Goal: Task Accomplishment & Management: Manage account settings

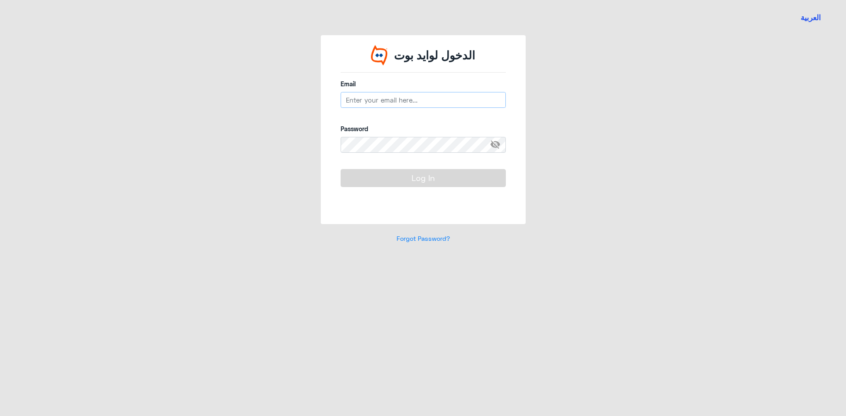
type input "[EMAIL_ADDRESS][DOMAIN_NAME]"
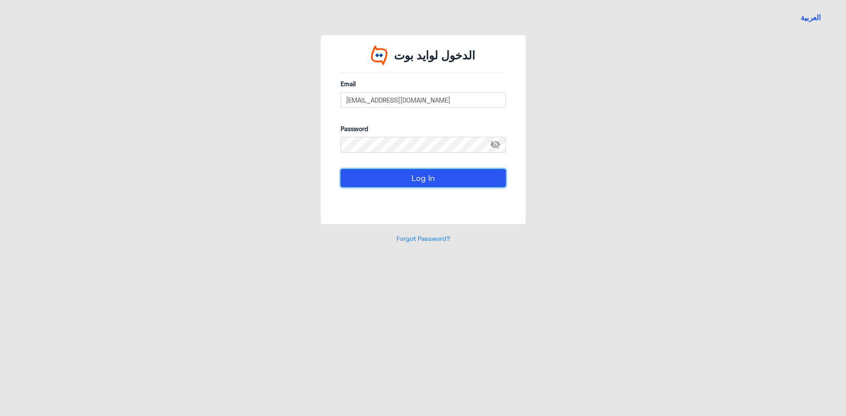
click at [409, 178] on button "Log In" at bounding box center [423, 178] width 165 height 18
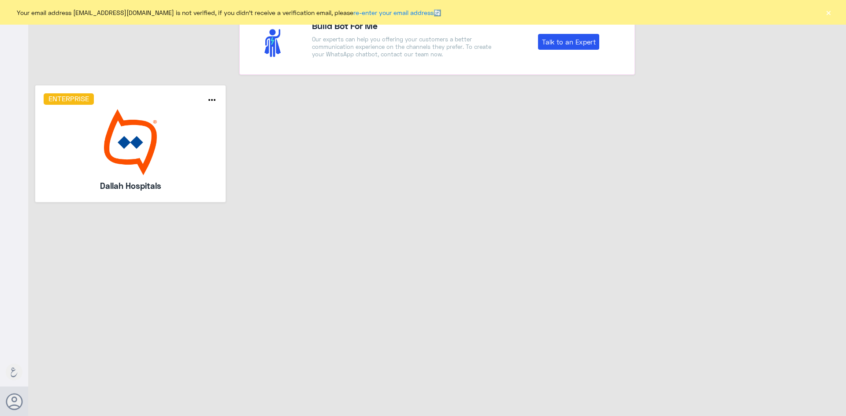
drag, startPoint x: 829, startPoint y: 13, endPoint x: 826, endPoint y: 18, distance: 5.5
click at [829, 13] on button "×" at bounding box center [828, 12] width 9 height 9
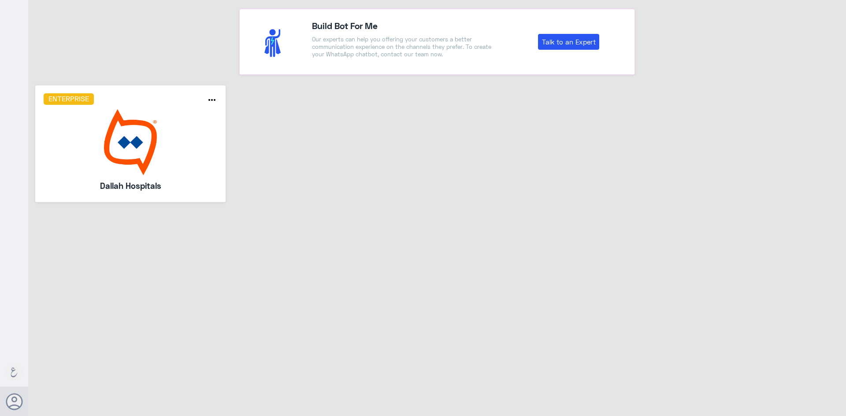
click at [172, 180] on div "Enterprise more_horiz Dallah Hospitals" at bounding box center [131, 143] width 174 height 100
click at [112, 104] on div "Enterprise" at bounding box center [115, 98] width 156 height 11
